Goal: Task Accomplishment & Management: Manage account settings

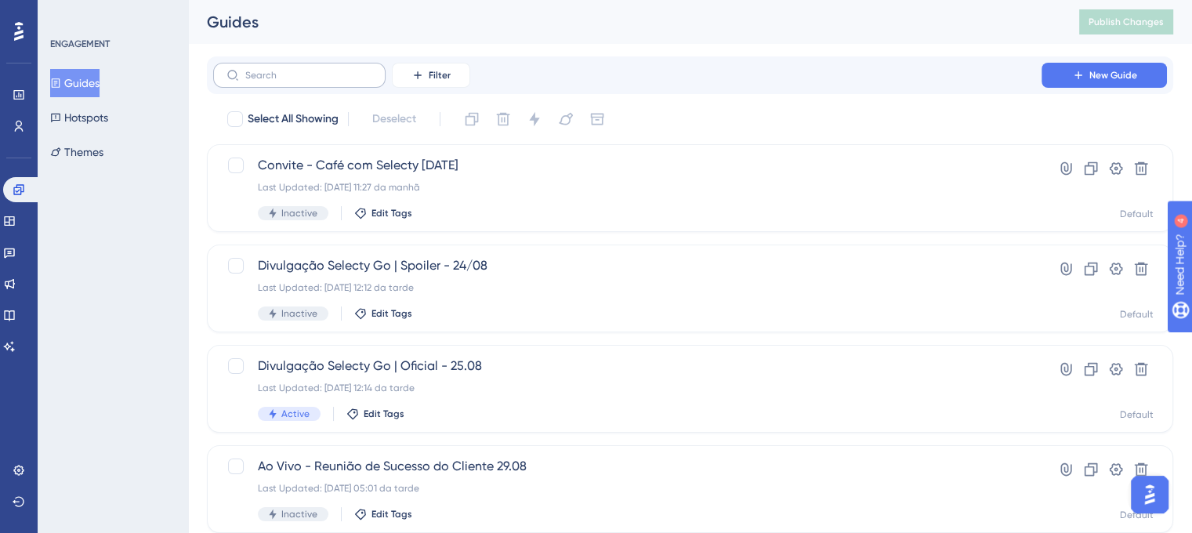
click at [290, 83] on label at bounding box center [299, 75] width 172 height 25
click at [290, 81] on input "text" at bounding box center [308, 75] width 127 height 11
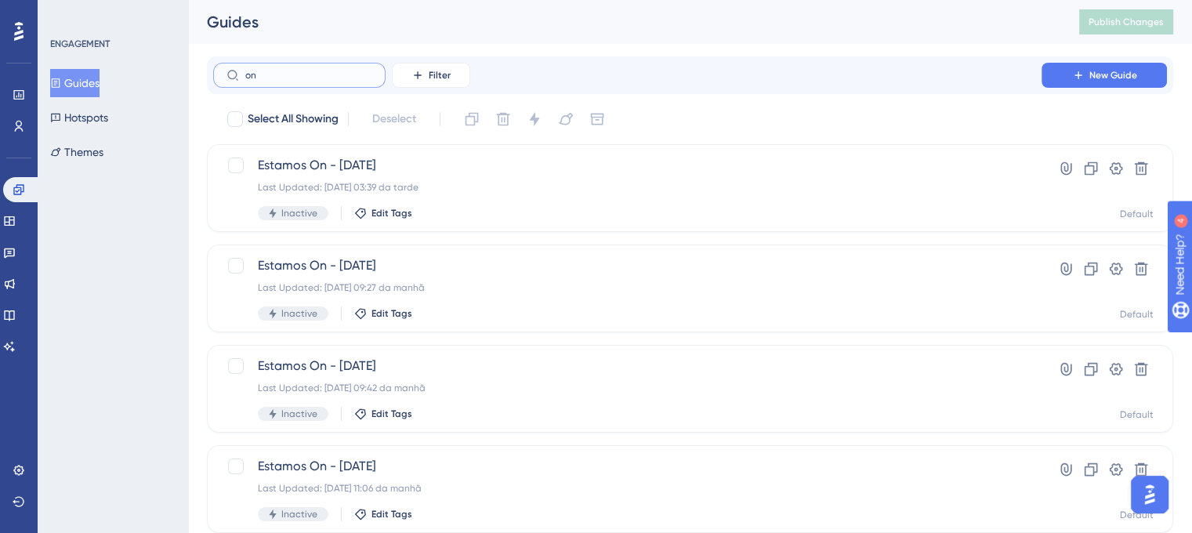
type input "on l"
checkbox input "true"
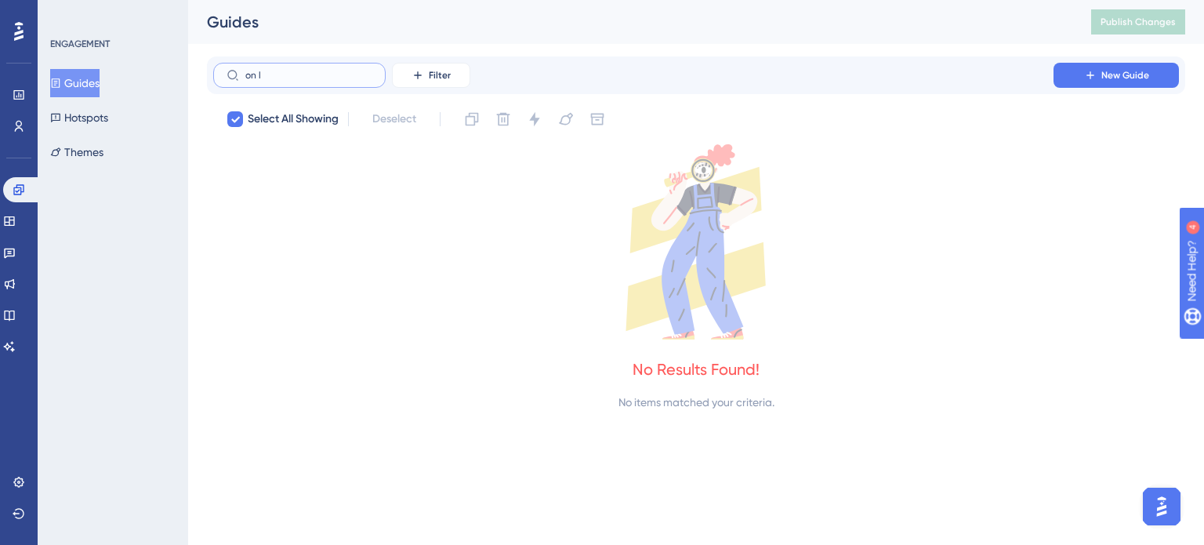
type input "on"
checkbox input "false"
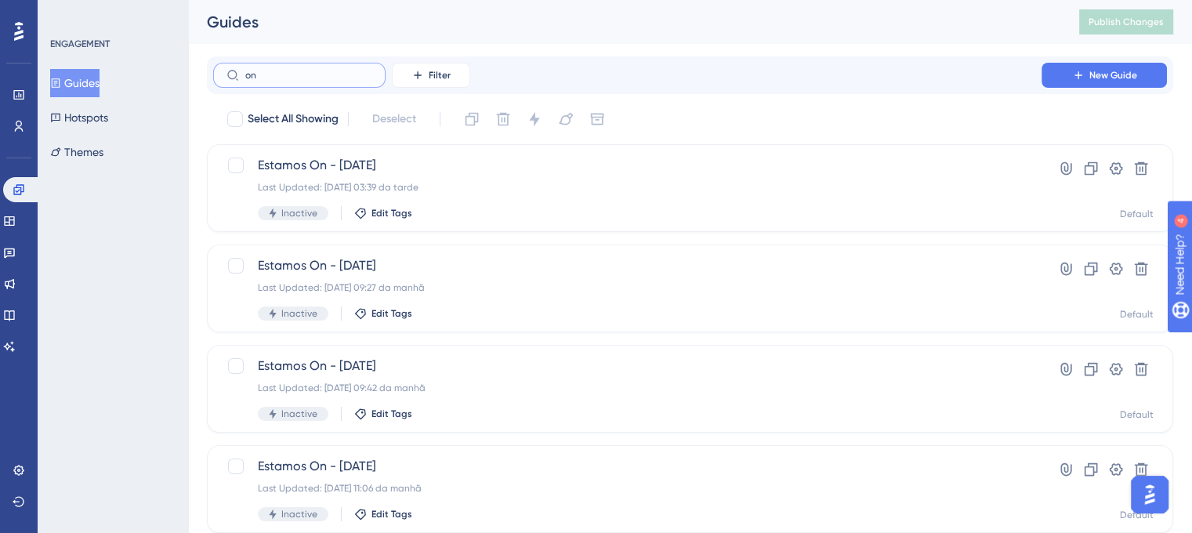
type input "o"
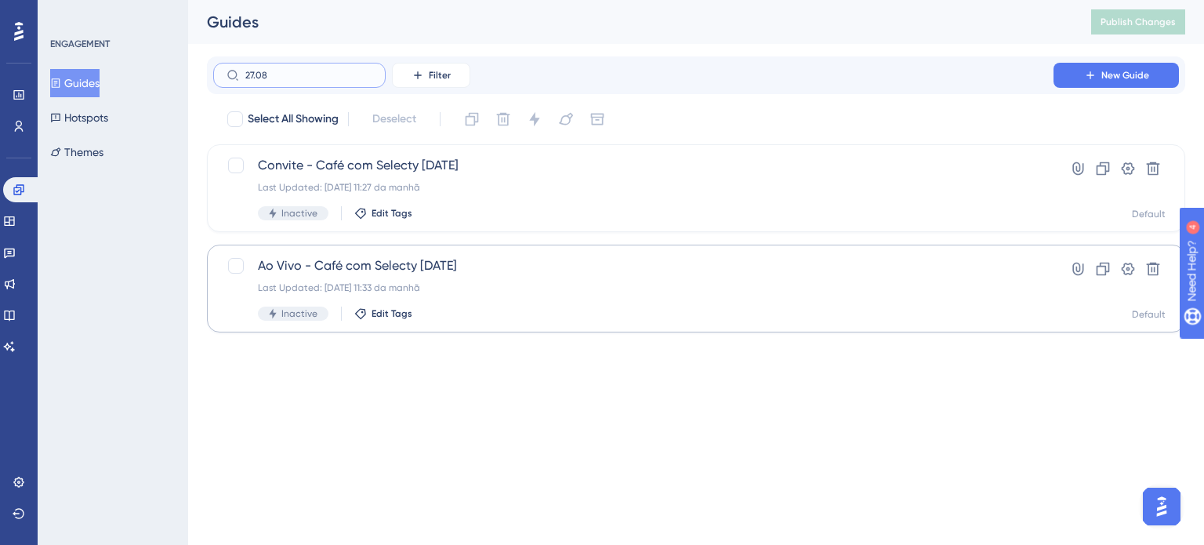
type input "27.08"
click at [438, 286] on div "Last Updated: [DATE] 11:33 da manhã" at bounding box center [633, 287] width 751 height 13
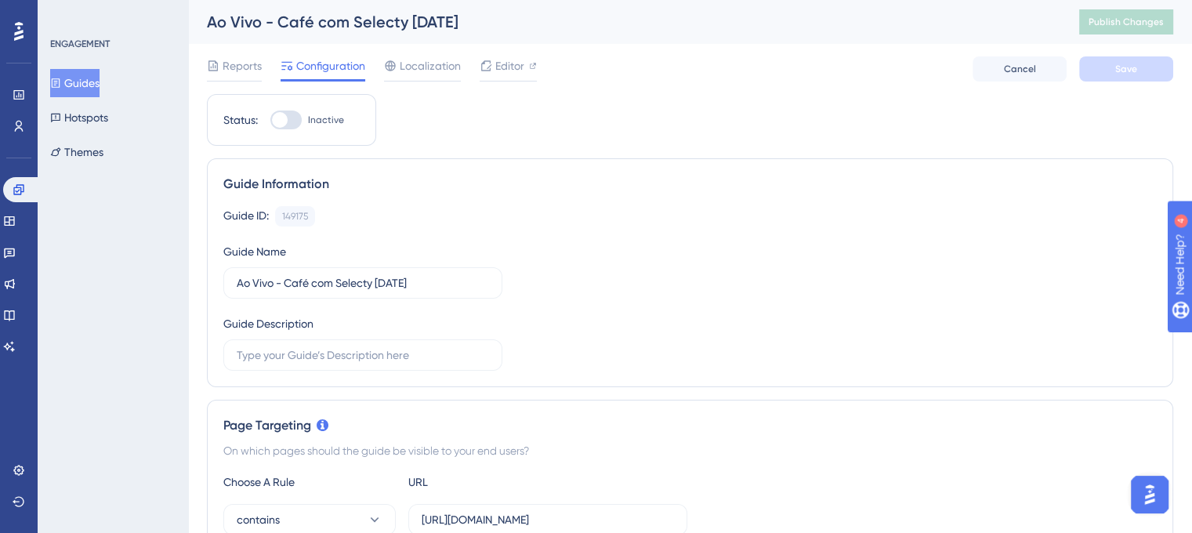
click at [294, 121] on div at bounding box center [285, 120] width 31 height 19
click at [270, 121] on input "Inactive" at bounding box center [270, 120] width 1 height 1
checkbox input "true"
click at [1126, 74] on span "Save" at bounding box center [1126, 69] width 22 height 13
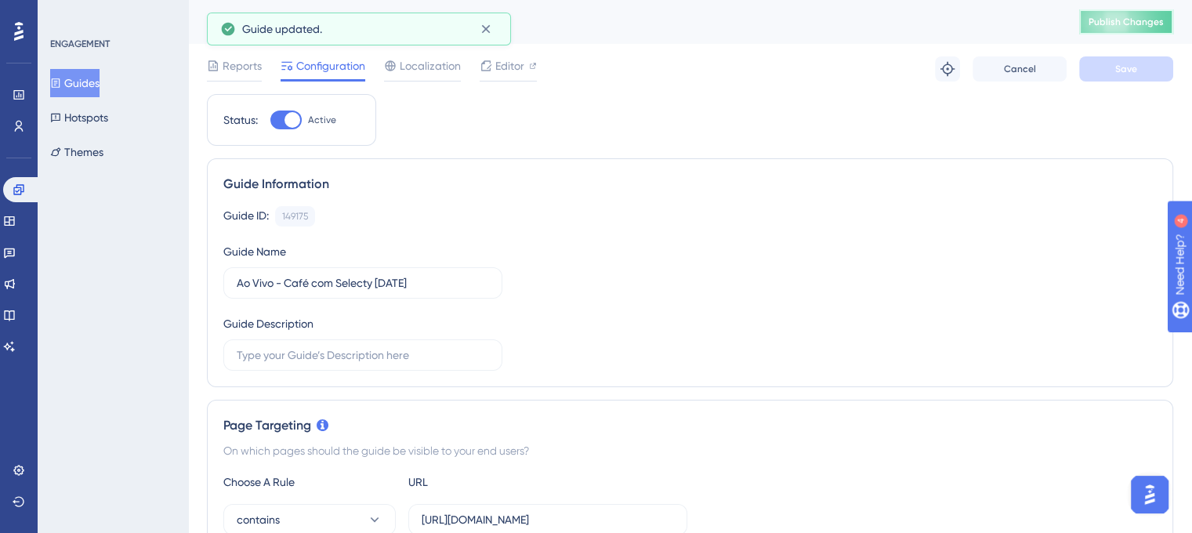
click at [1135, 26] on span "Publish Changes" at bounding box center [1126, 22] width 75 height 13
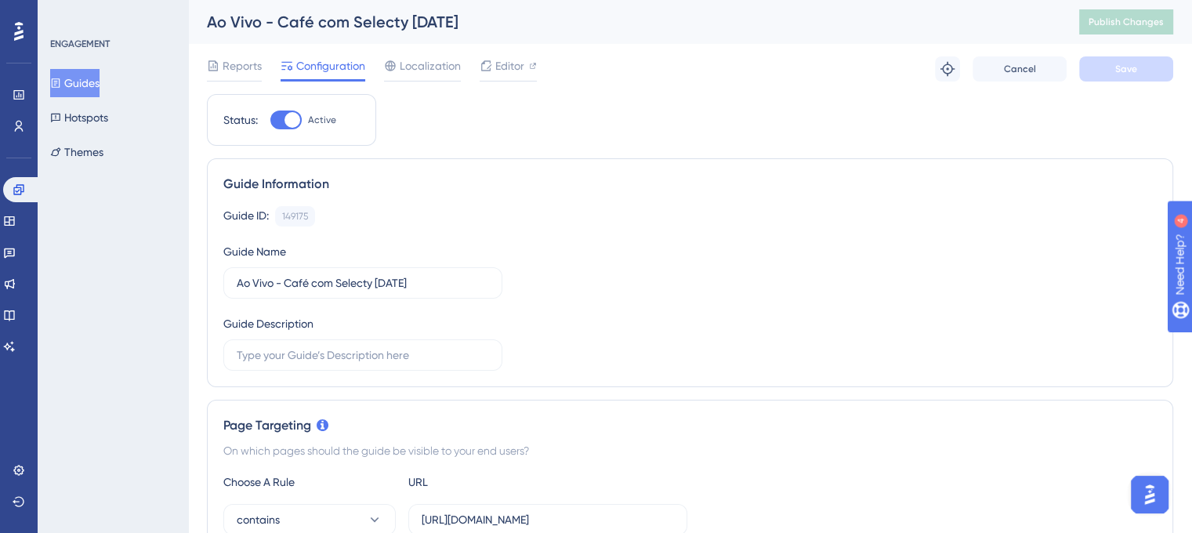
click at [81, 82] on button "Guides" at bounding box center [74, 83] width 49 height 28
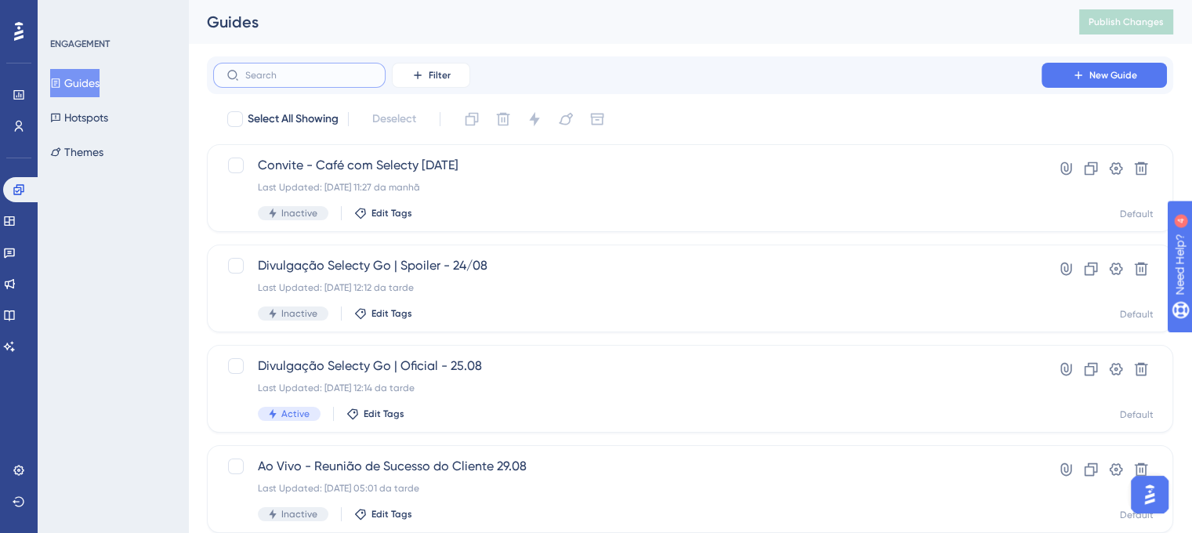
click at [266, 78] on input "text" at bounding box center [308, 75] width 127 height 11
click at [423, 81] on icon at bounding box center [417, 75] width 13 height 13
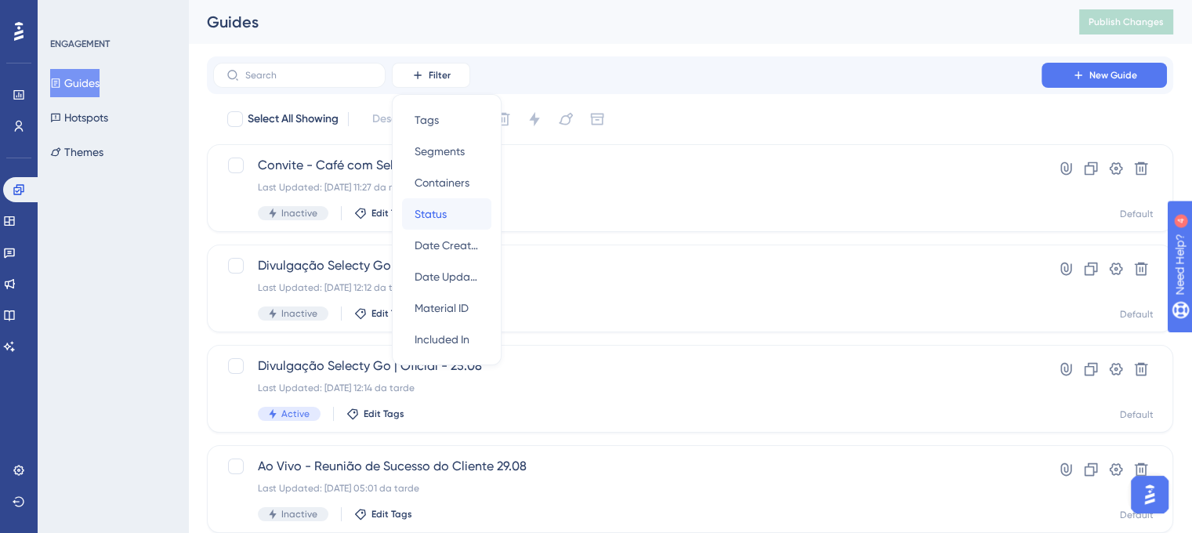
click at [442, 203] on div "Status Status" at bounding box center [447, 213] width 64 height 31
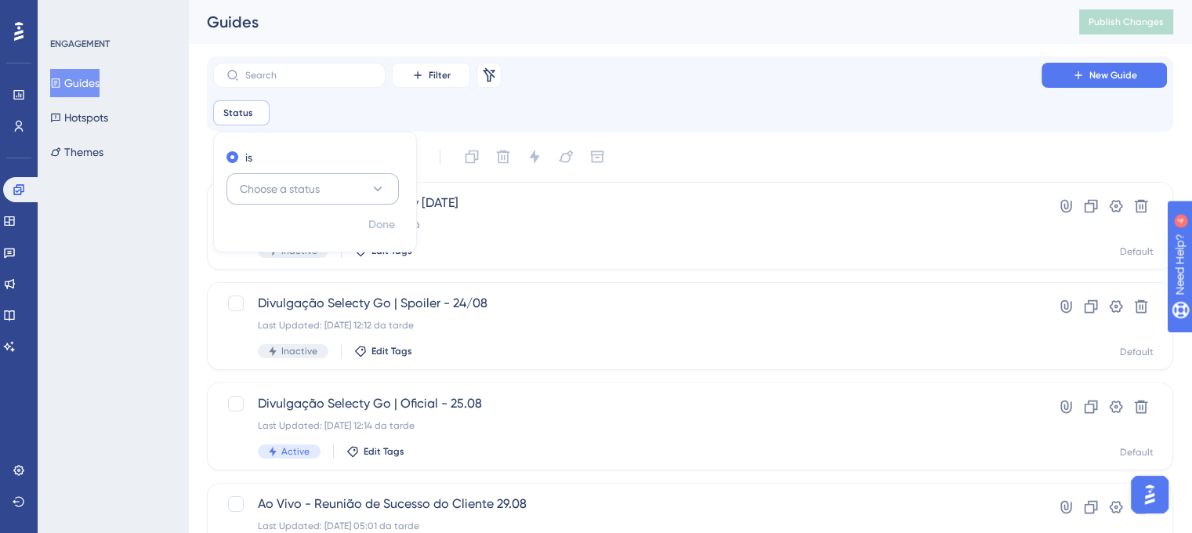
click at [278, 197] on span "Choose a status" at bounding box center [280, 188] width 80 height 19
click at [288, 263] on span "Inactive" at bounding box center [269, 268] width 40 height 19
click at [673, 81] on div "Filter Remove Filters New Guide" at bounding box center [690, 75] width 954 height 25
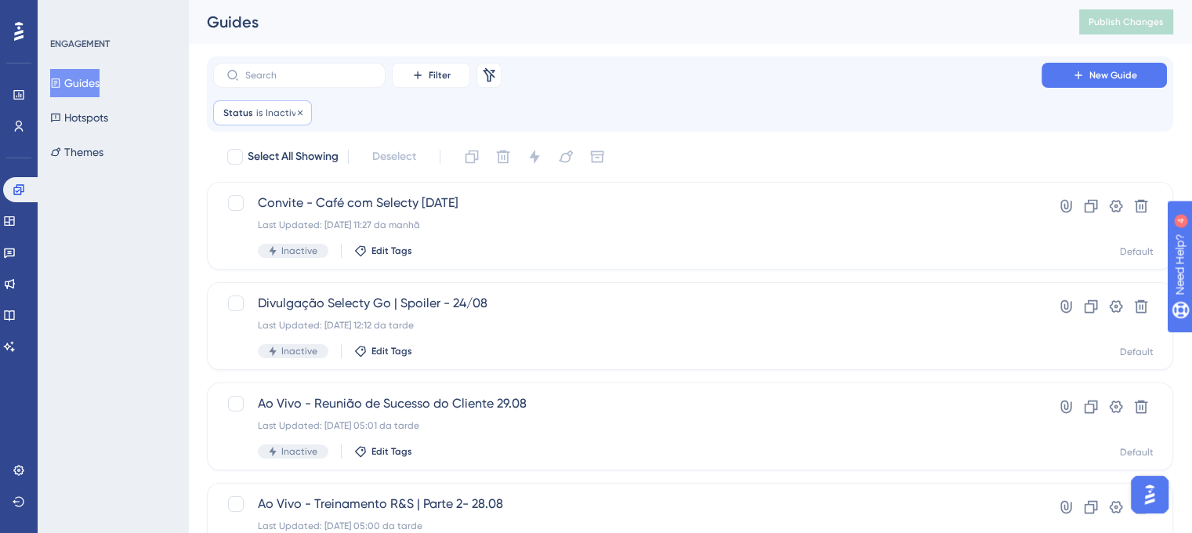
click at [276, 125] on div "Status is Inactive Inactive Remove" at bounding box center [262, 112] width 99 height 25
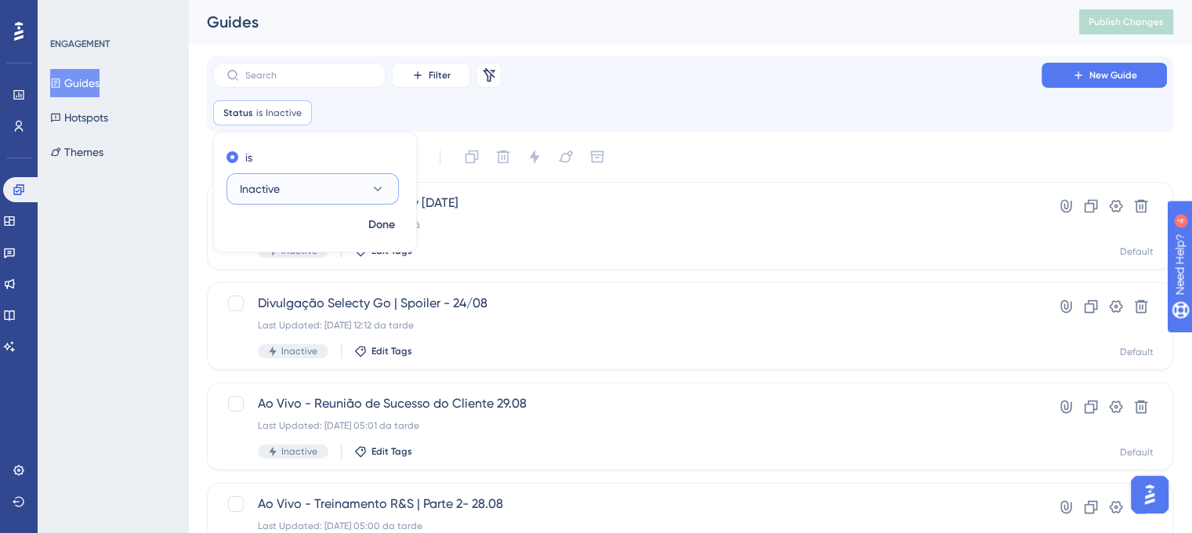
click at [294, 184] on button "Inactive" at bounding box center [313, 188] width 172 height 31
click at [281, 234] on div "Active Active" at bounding box center [312, 236] width 127 height 31
click at [629, 111] on div "Status is Active Active Remove is Active Done" at bounding box center [690, 112] width 954 height 25
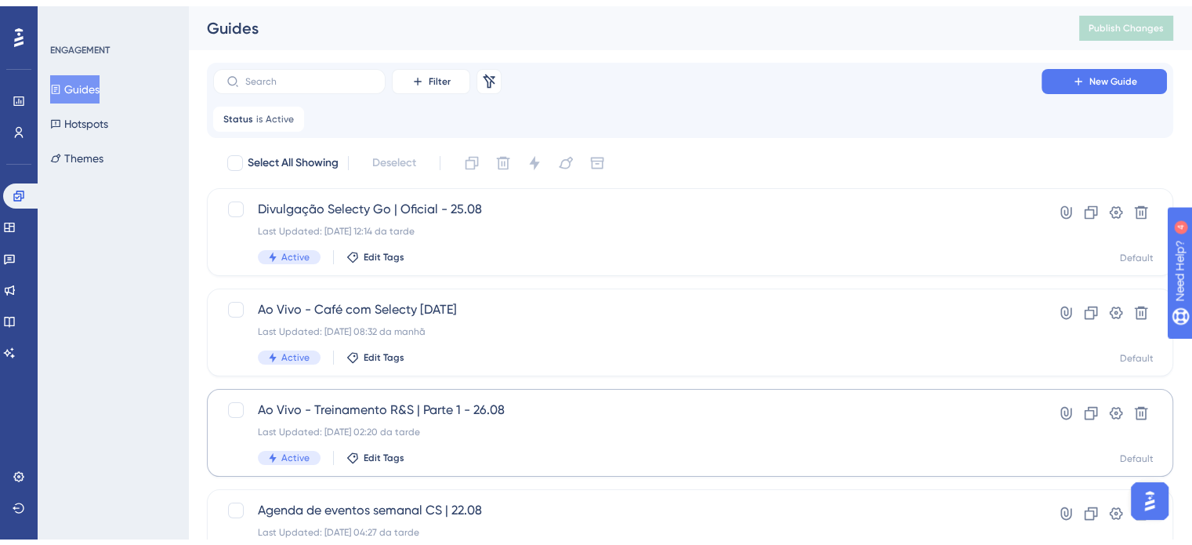
scroll to position [78, 0]
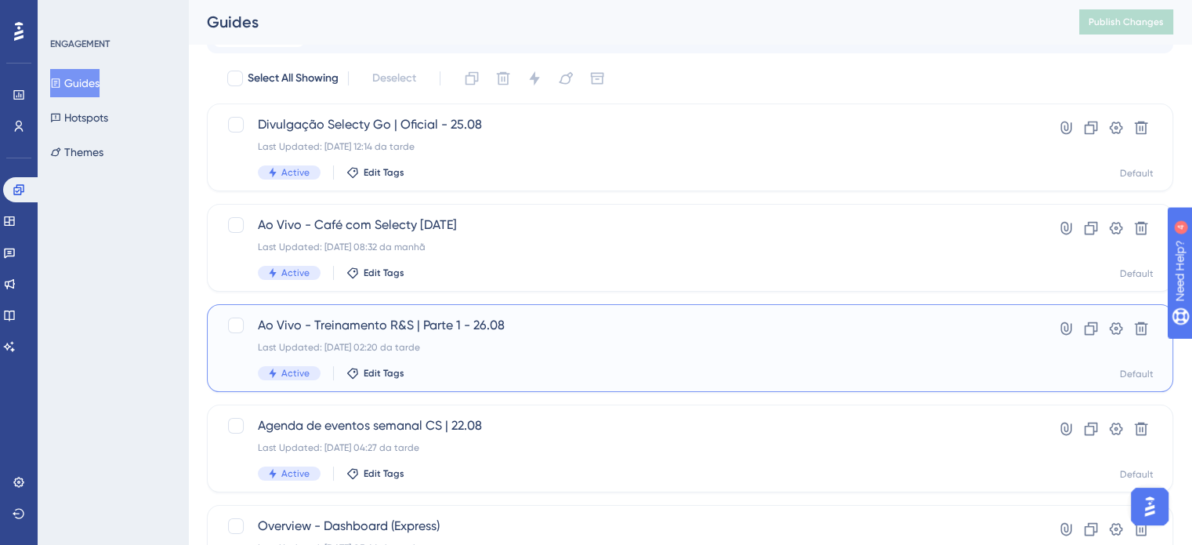
click at [335, 325] on span "Ao Vivo - Treinamento R&S | Parte 1 - 26.08" at bounding box center [627, 325] width 739 height 19
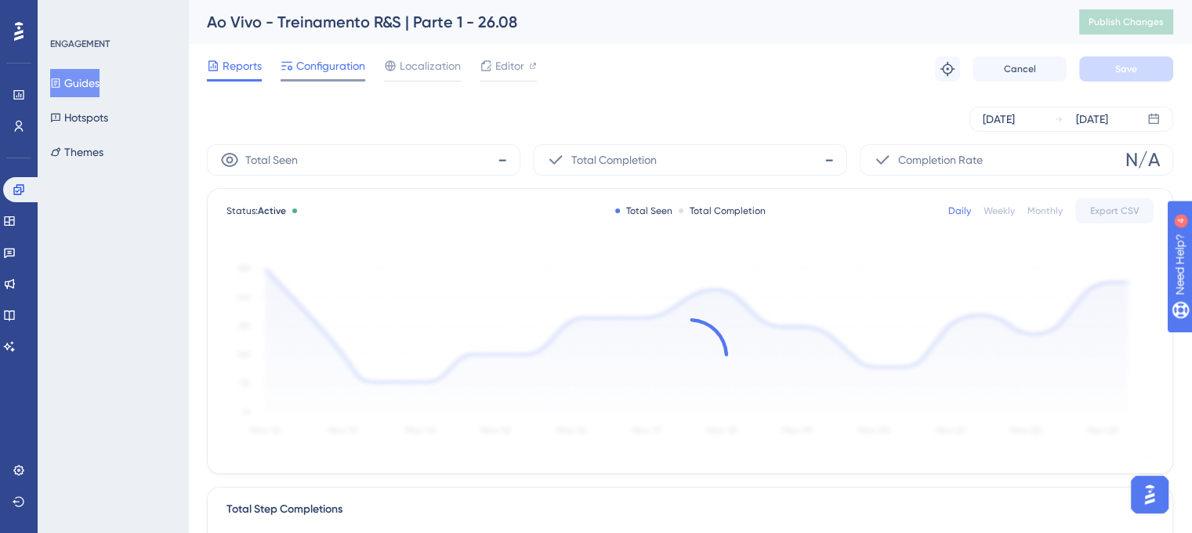
click at [349, 67] on span "Configuration" at bounding box center [330, 65] width 69 height 19
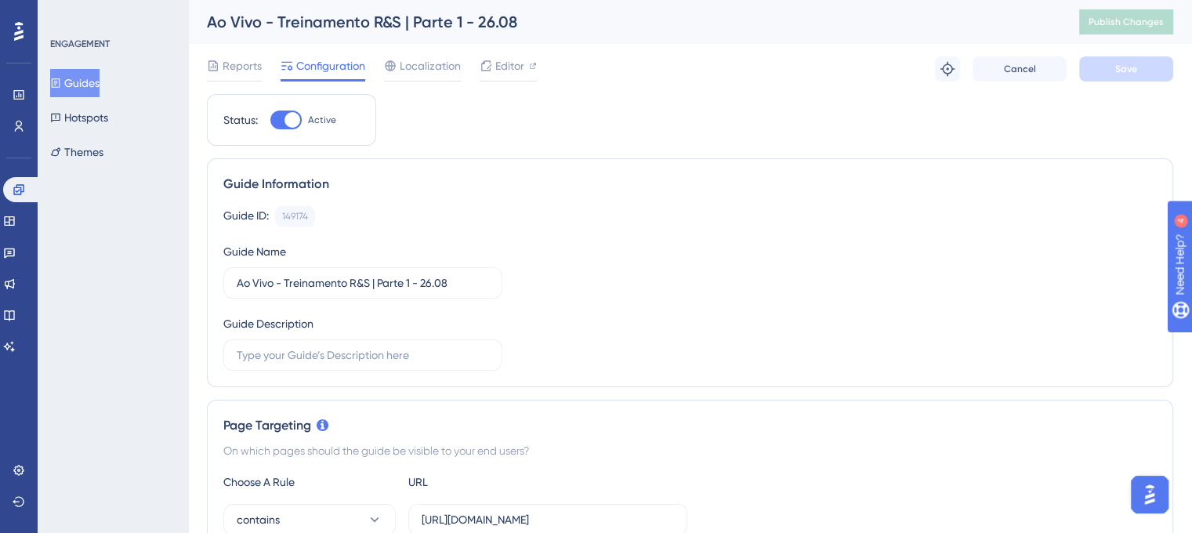
click at [281, 129] on div at bounding box center [285, 120] width 31 height 19
click at [270, 121] on input "Active" at bounding box center [270, 120] width 1 height 1
checkbox input "false"
click at [1098, 79] on button "Save" at bounding box center [1126, 68] width 94 height 25
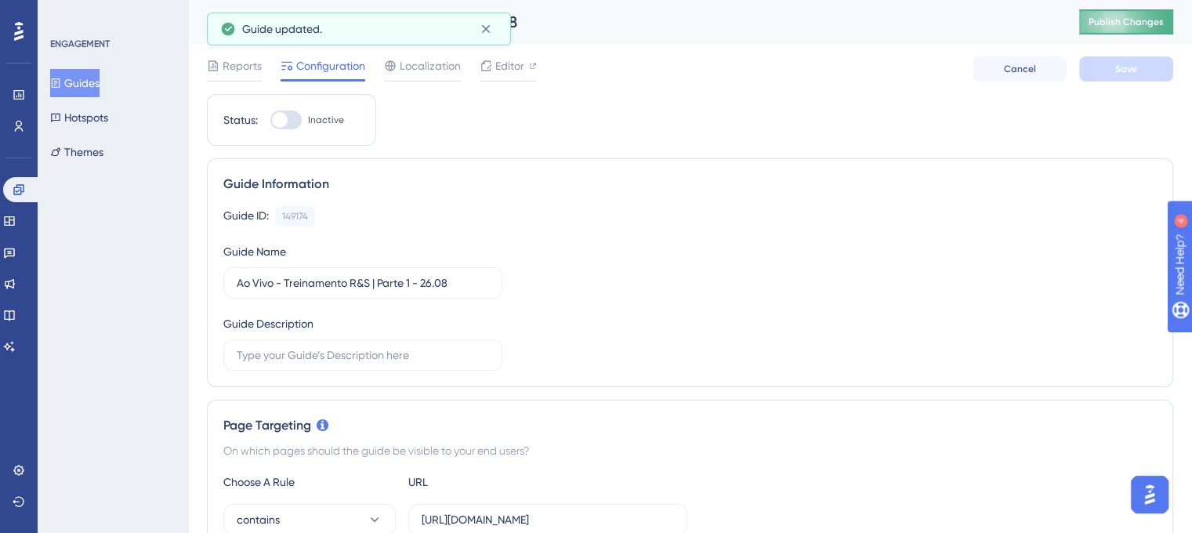
click at [1126, 27] on span "Publish Changes" at bounding box center [1126, 22] width 75 height 13
click at [489, 29] on icon at bounding box center [486, 29] width 16 height 16
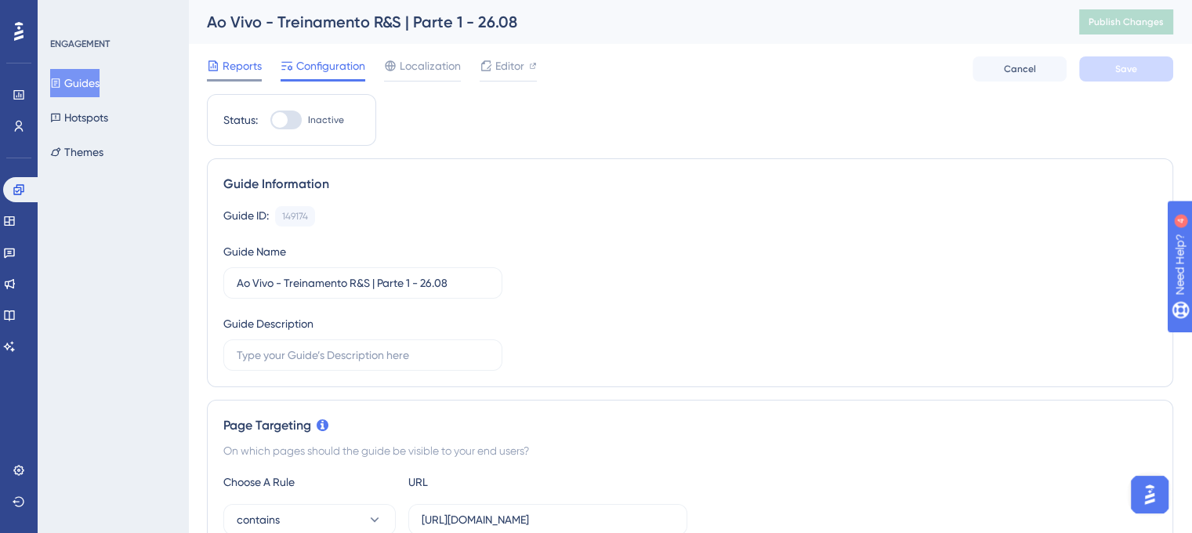
click at [232, 70] on span "Reports" at bounding box center [242, 65] width 39 height 19
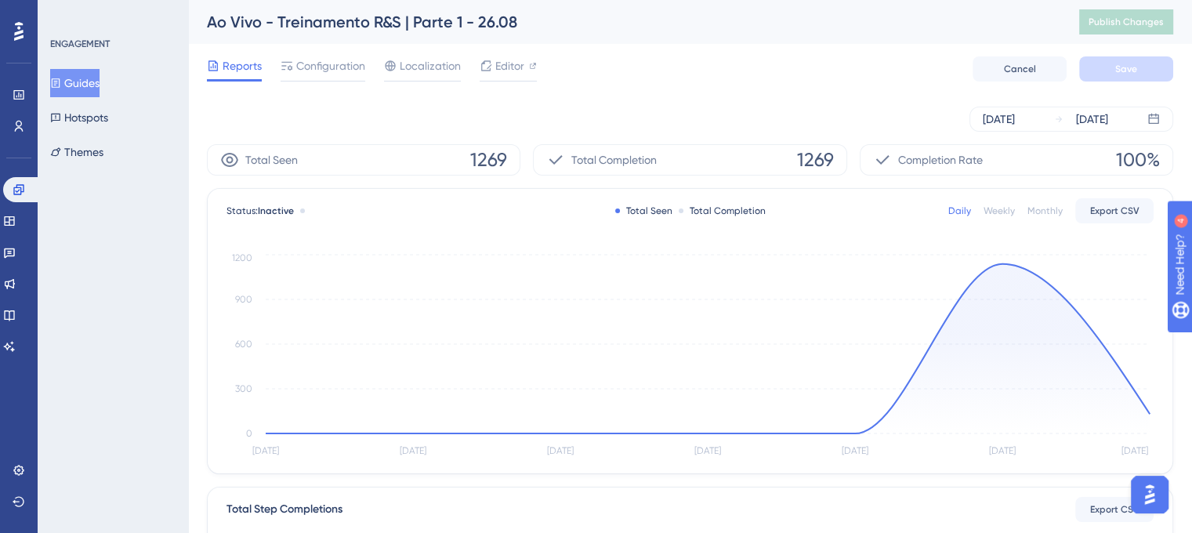
click at [85, 80] on button "Guides" at bounding box center [74, 83] width 49 height 28
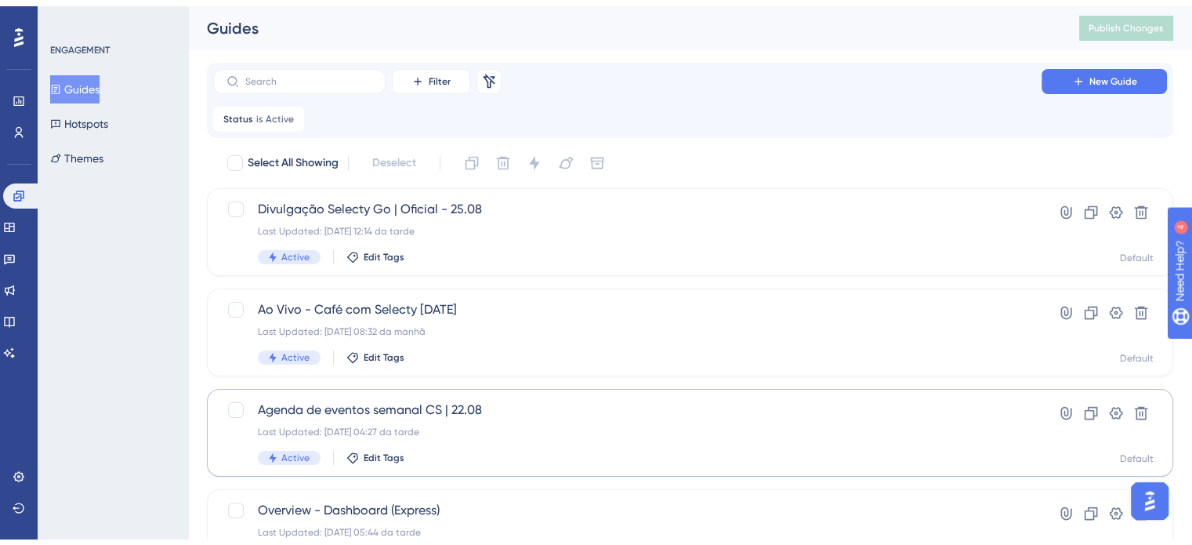
scroll to position [78, 0]
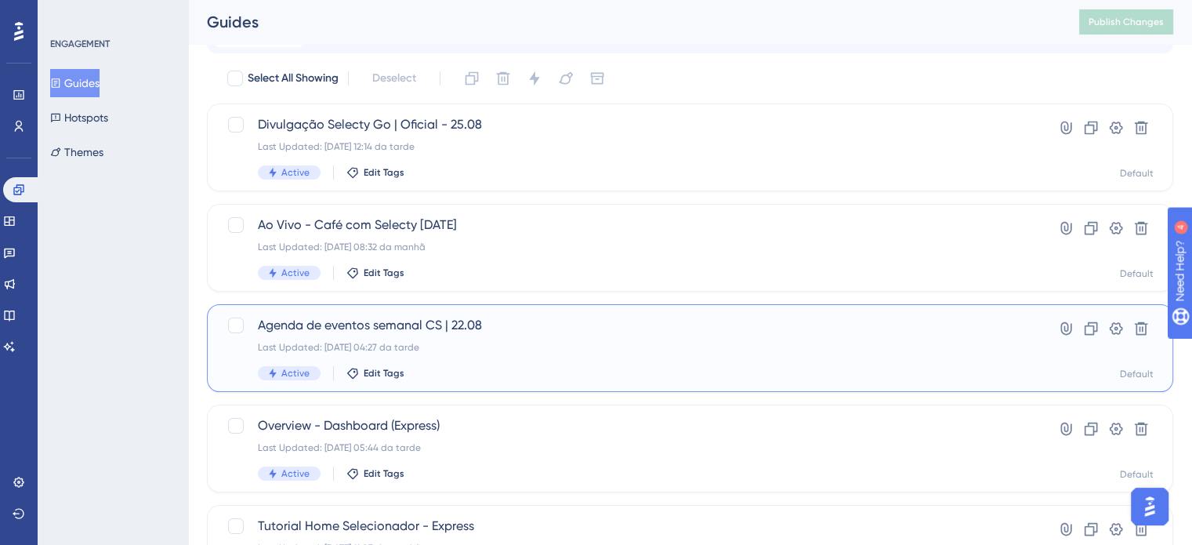
click at [364, 337] on div "Agenda de eventos semanal CS | 22.08 Last Updated: [DATE] 04:27 da tarde Active…" at bounding box center [627, 348] width 739 height 64
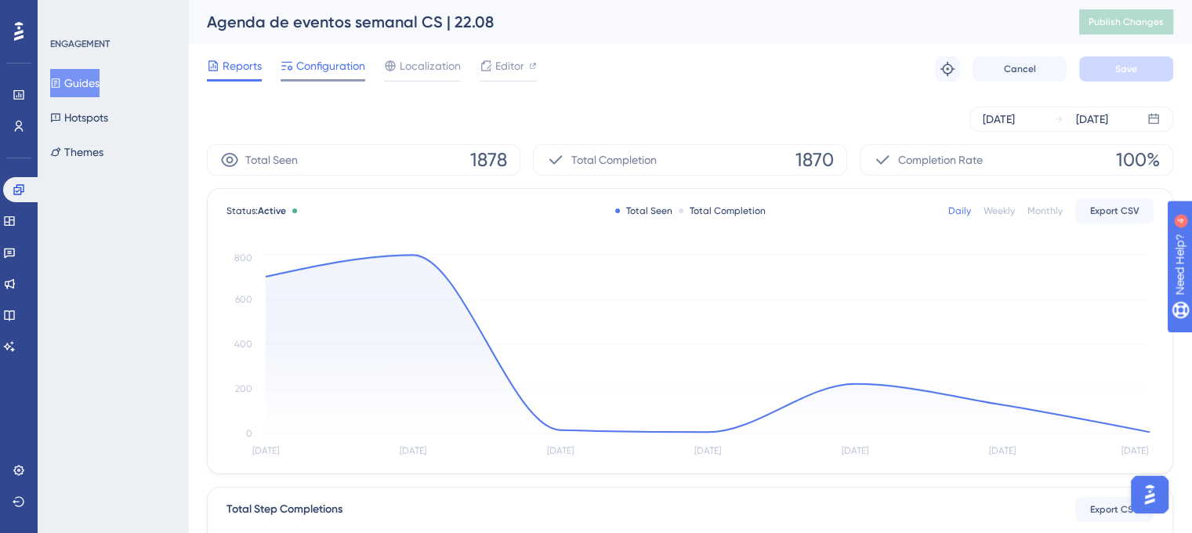
click at [335, 71] on span "Configuration" at bounding box center [330, 65] width 69 height 19
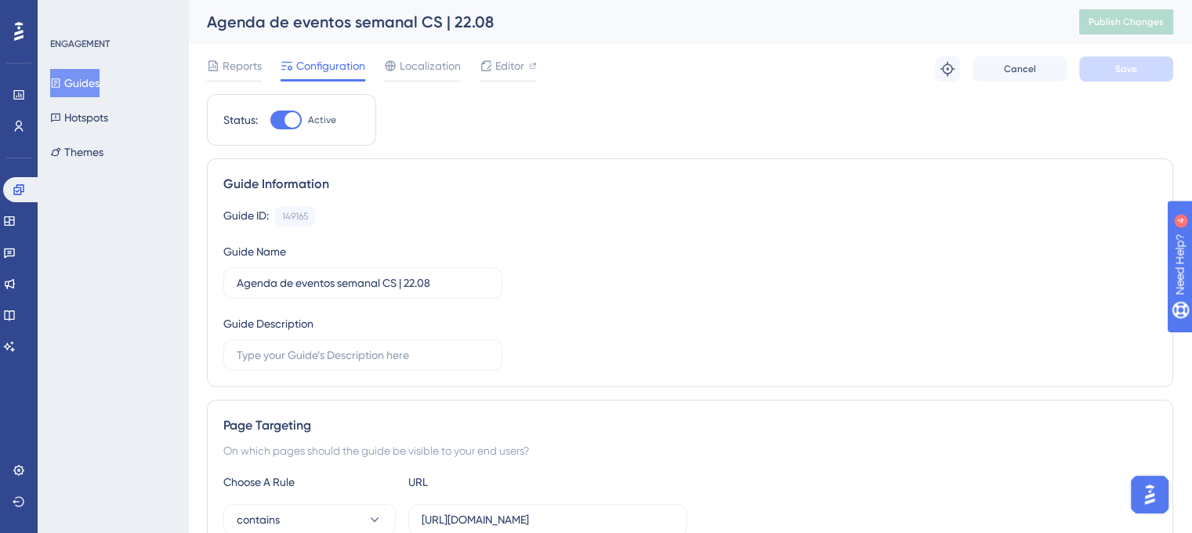
click at [318, 121] on span "Active" at bounding box center [322, 120] width 28 height 13
click at [270, 121] on input "Active" at bounding box center [270, 120] width 1 height 1
checkbox input "false"
click at [1094, 71] on button "Save" at bounding box center [1126, 68] width 94 height 25
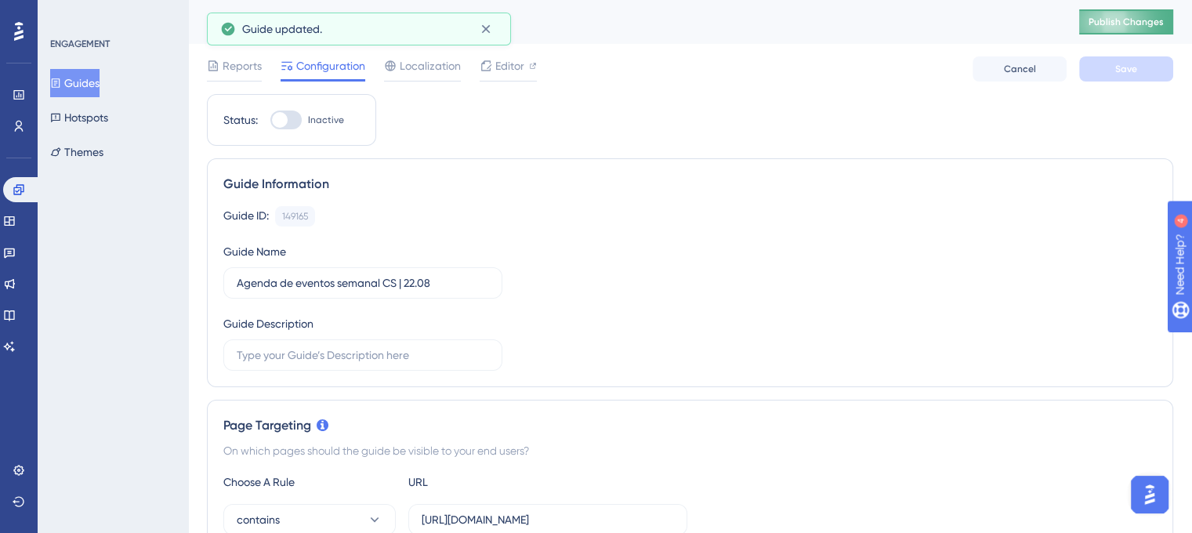
click at [1131, 28] on button "Publish Changes" at bounding box center [1126, 21] width 94 height 25
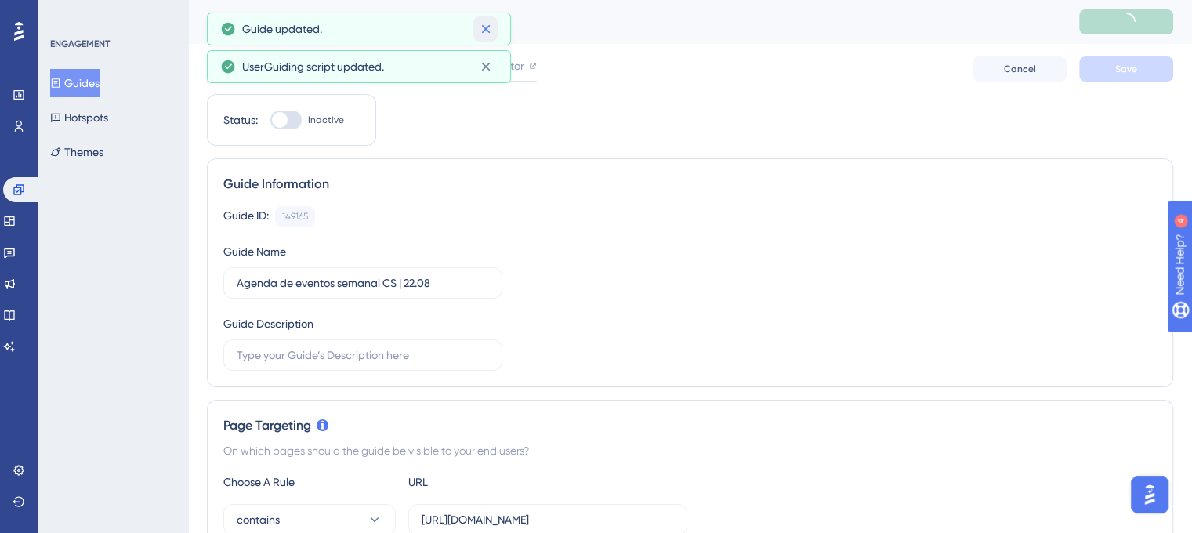
click at [480, 37] on button at bounding box center [485, 28] width 24 height 25
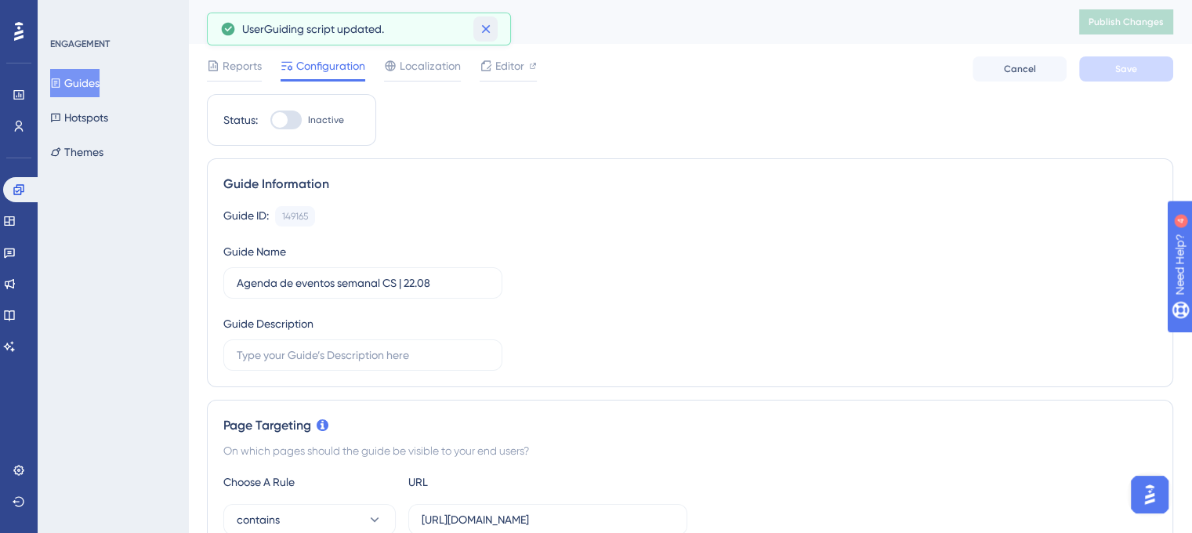
click at [484, 31] on icon at bounding box center [485, 29] width 9 height 9
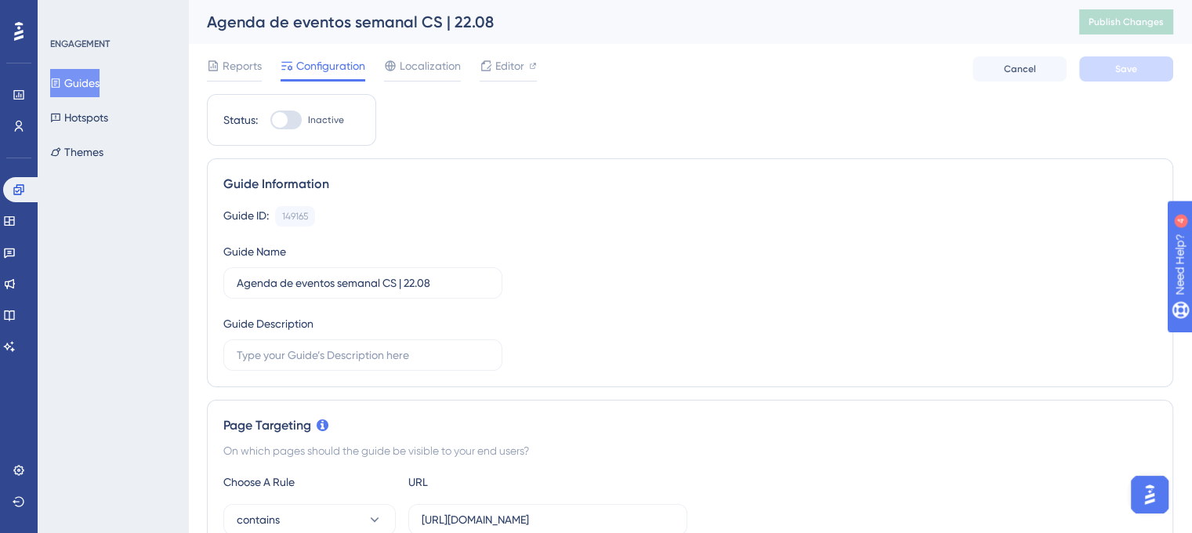
click at [78, 82] on button "Guides" at bounding box center [74, 83] width 49 height 28
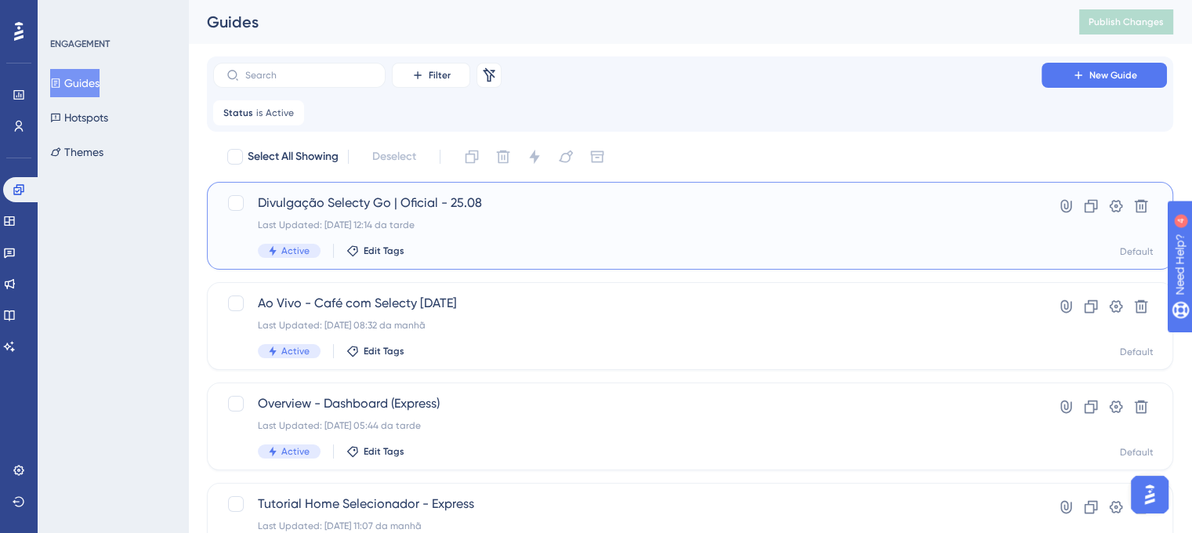
click at [394, 216] on div "Divulgação Selecty Go | Oficial - 25.08 Last Updated: [DATE] 12:14 da tarde Act…" at bounding box center [627, 226] width 739 height 64
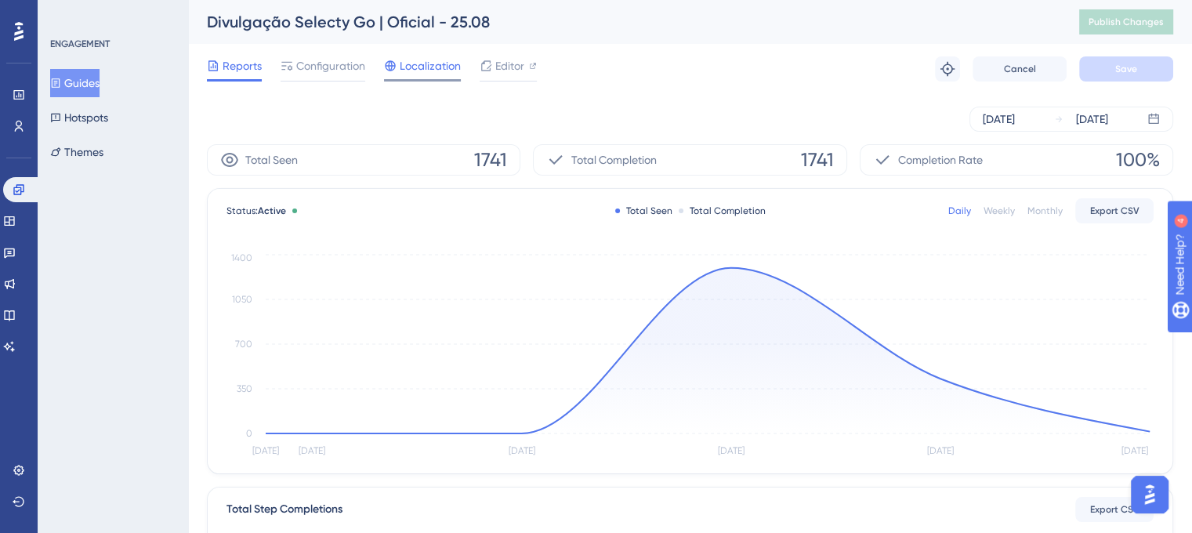
click at [412, 77] on div "Localization" at bounding box center [422, 68] width 77 height 25
